Goal: Find specific page/section: Find specific page/section

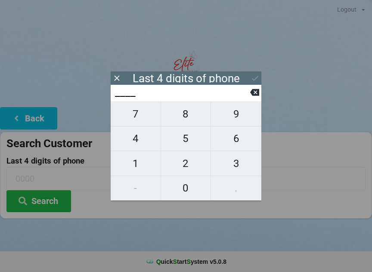
click at [184, 168] on span "2" at bounding box center [186, 164] width 50 height 18
type input "2___"
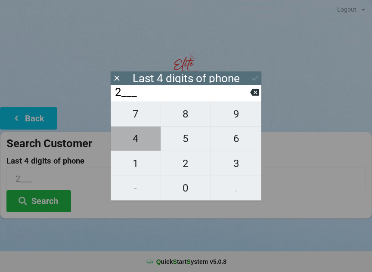
click at [133, 136] on span "4" at bounding box center [136, 139] width 50 height 18
type input "24__"
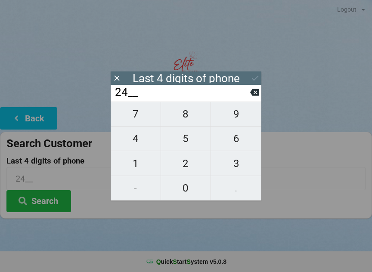
click at [129, 161] on span "1" at bounding box center [136, 164] width 50 height 18
type input "241_"
click at [180, 183] on span "0" at bounding box center [186, 188] width 50 height 18
type input "2410"
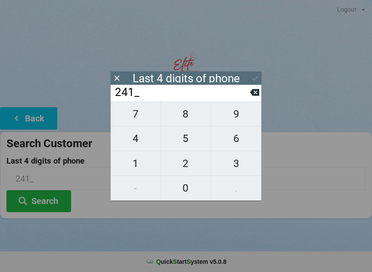
type input "2410"
click at [257, 76] on icon at bounding box center [255, 78] width 9 height 9
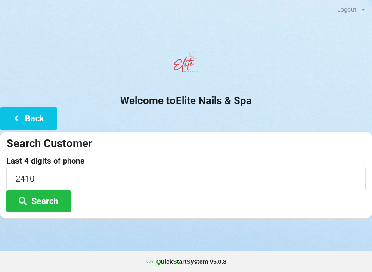
click at [50, 202] on button "Search" at bounding box center [38, 201] width 65 height 22
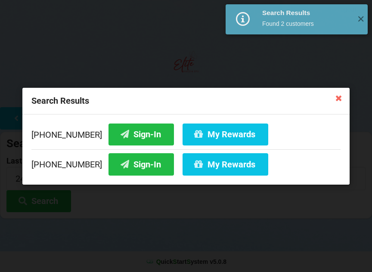
click at [126, 128] on button "Sign-In" at bounding box center [141, 134] width 65 height 22
